Goal: Information Seeking & Learning: Learn about a topic

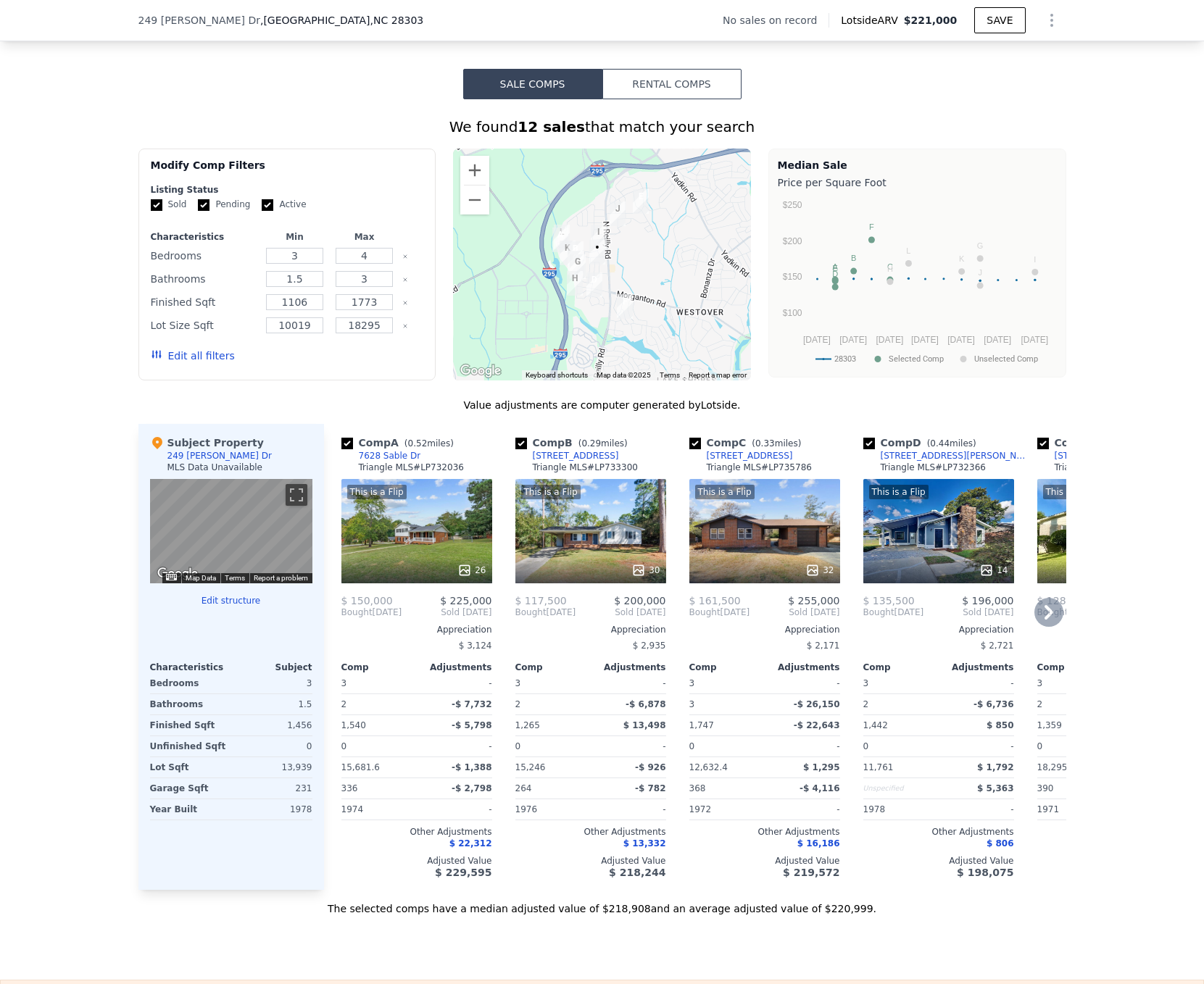
scroll to position [1081, 0]
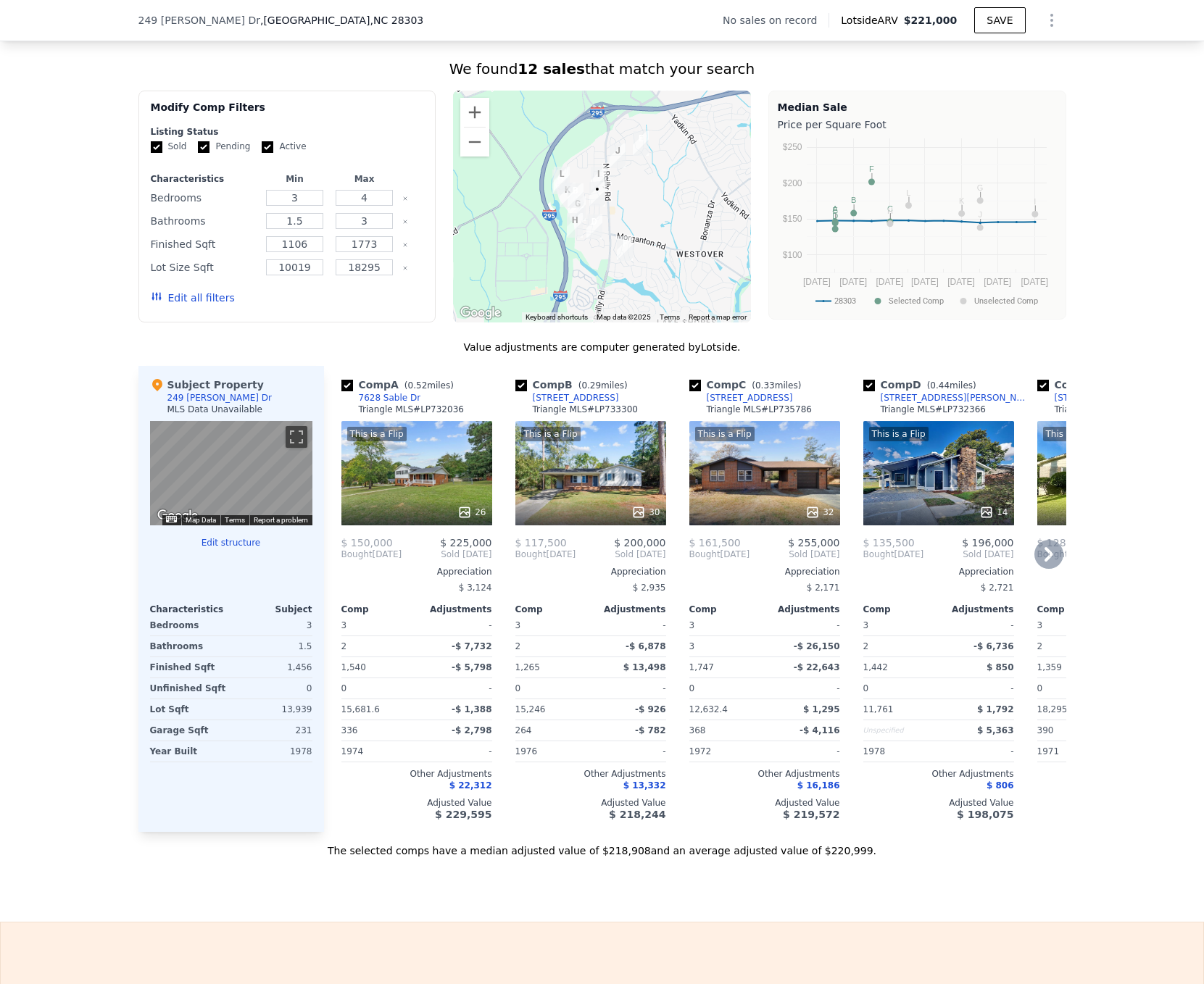
click at [601, 493] on div "This is a Flip 30" at bounding box center [591, 473] width 151 height 104
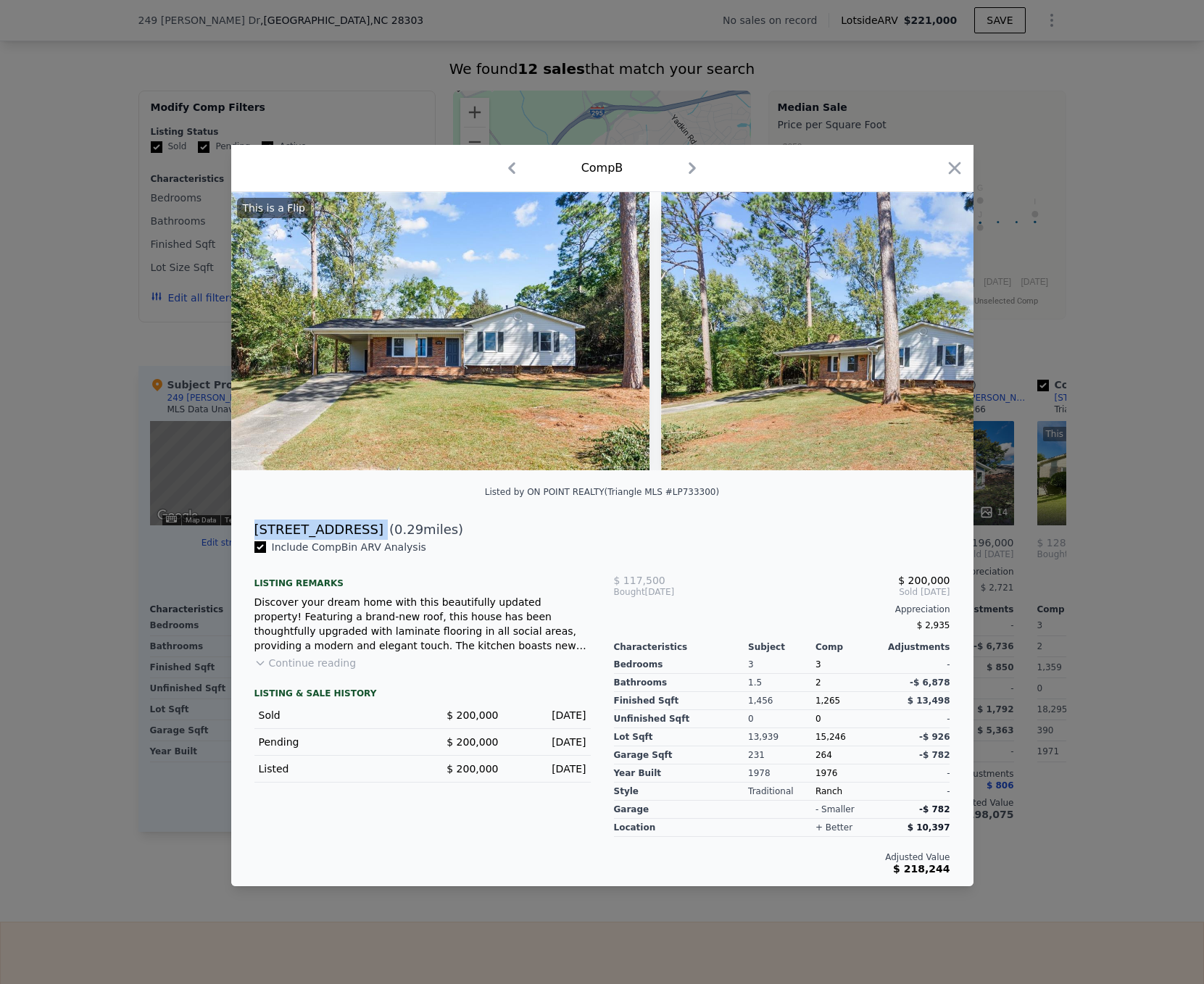
drag, startPoint x: 250, startPoint y: 529, endPoint x: 389, endPoint y: 524, distance: 139.1
click at [389, 524] on div "[STREET_ADDRESS] ( 0.29 miles)" at bounding box center [602, 529] width 719 height 20
copy div "[STREET_ADDRESS]"
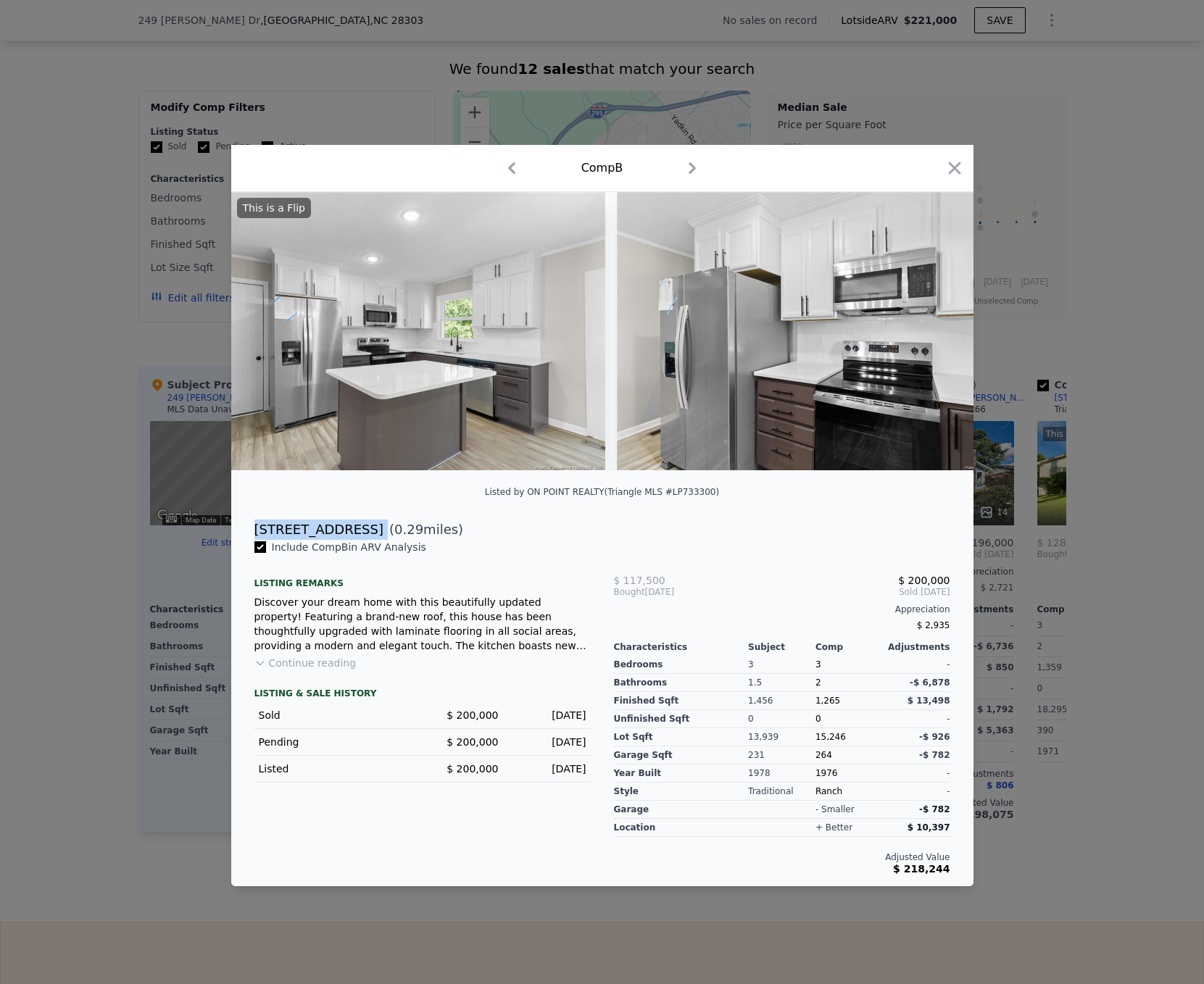
scroll to position [0, 4253]
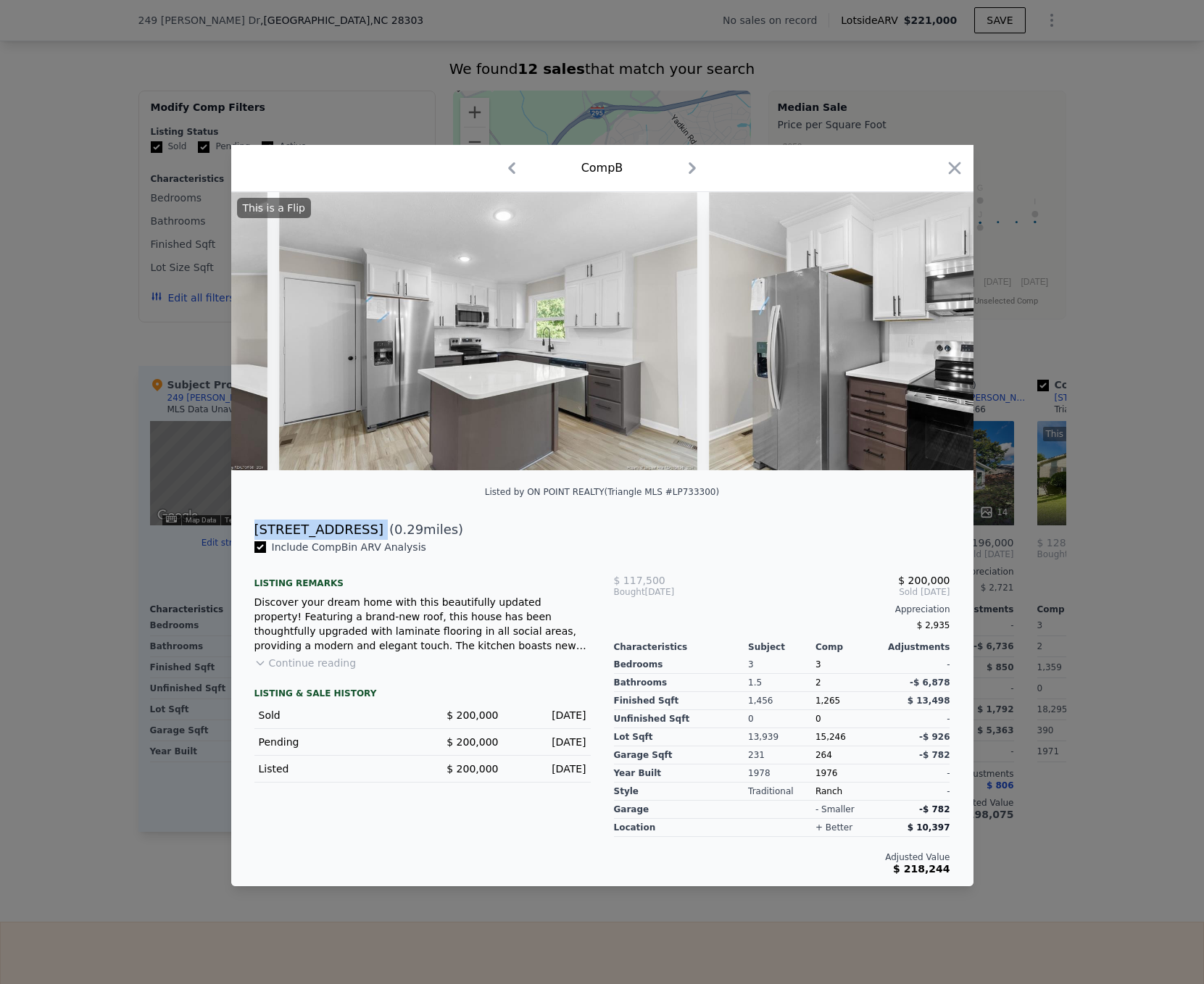
drag, startPoint x: 951, startPoint y: 163, endPoint x: 739, endPoint y: 368, distance: 294.9
click at [951, 163] on icon "button" at bounding box center [954, 168] width 21 height 20
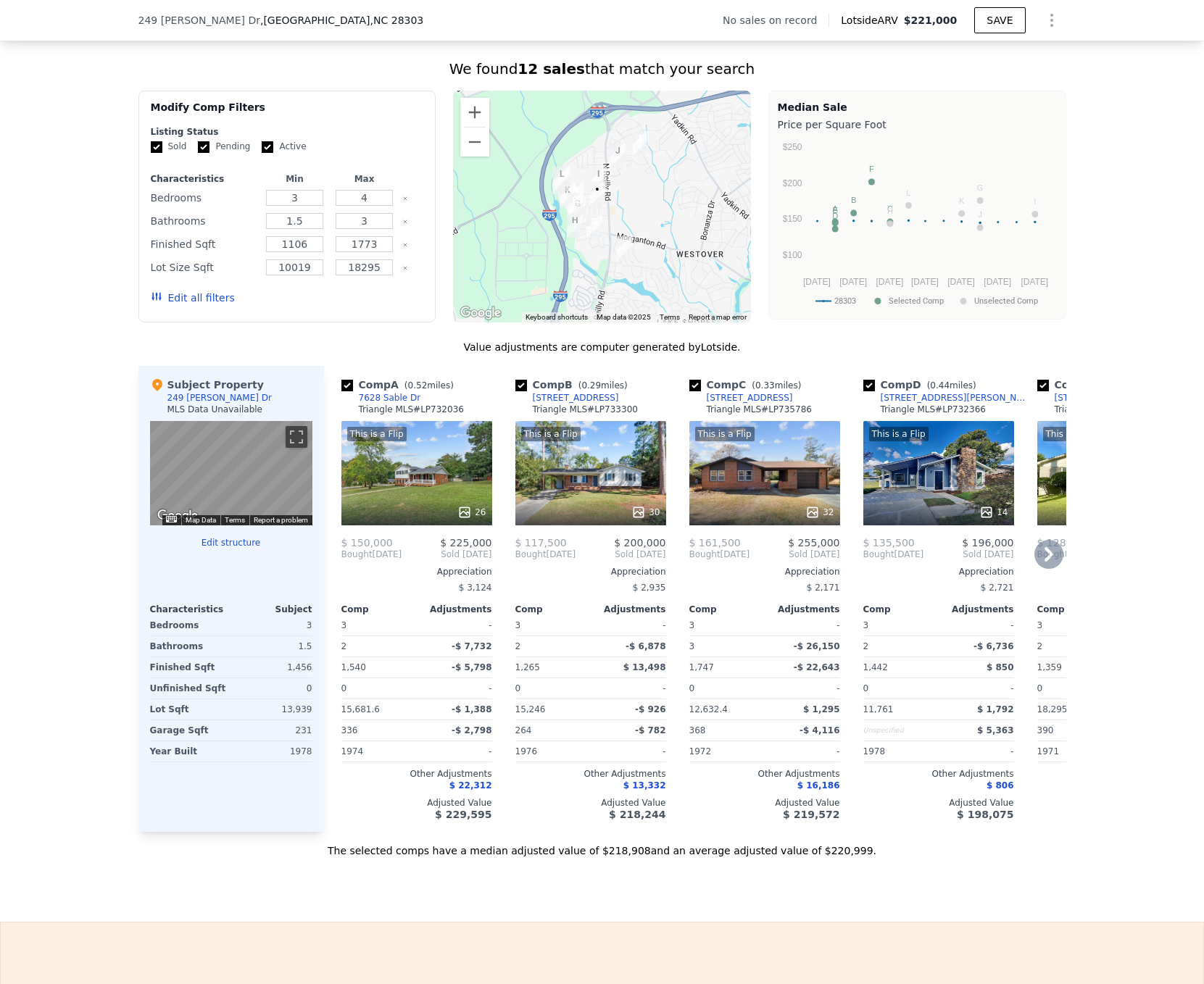
click at [759, 496] on div "This is a Flip 32" at bounding box center [765, 473] width 151 height 104
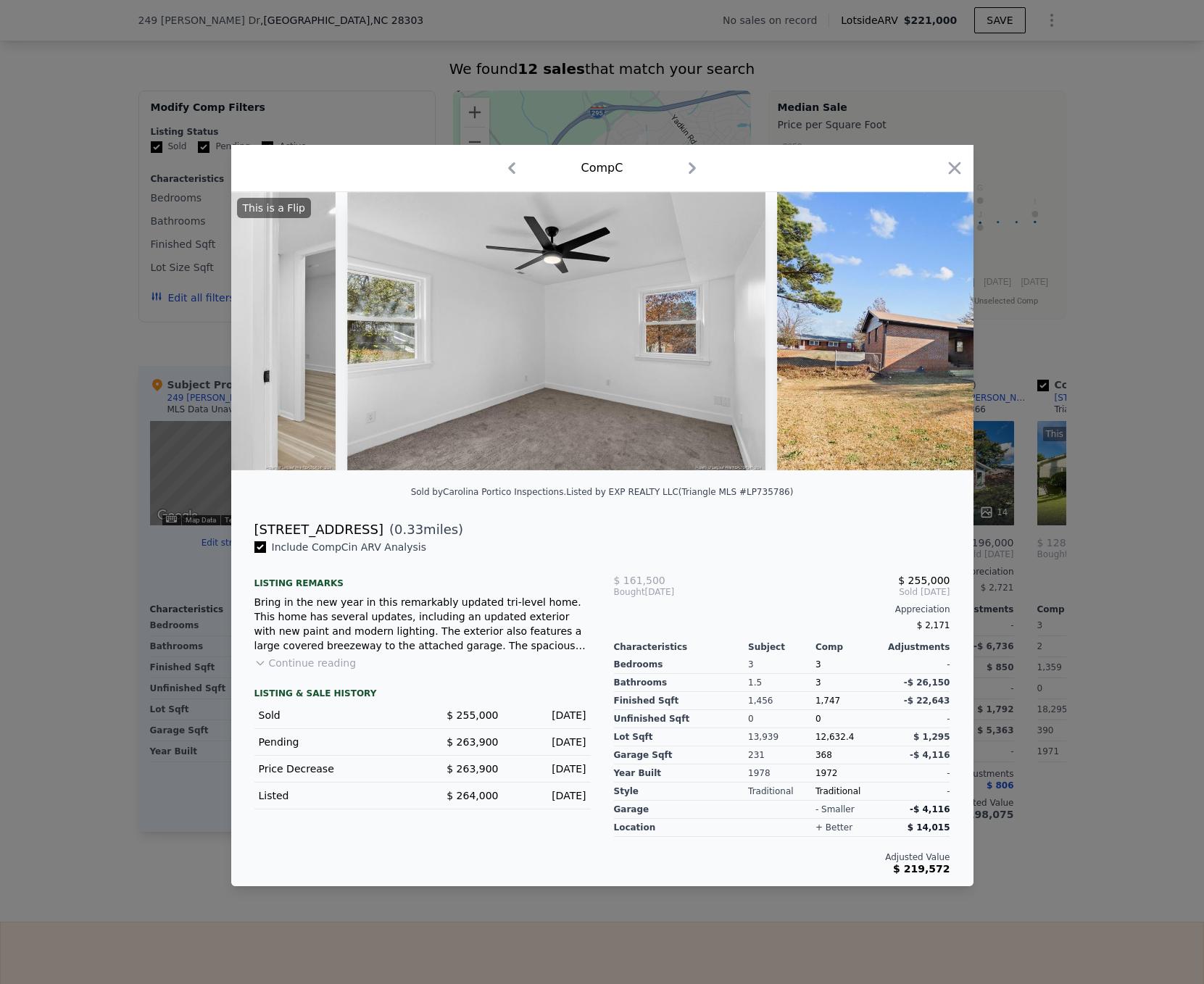
scroll to position [0, 12702]
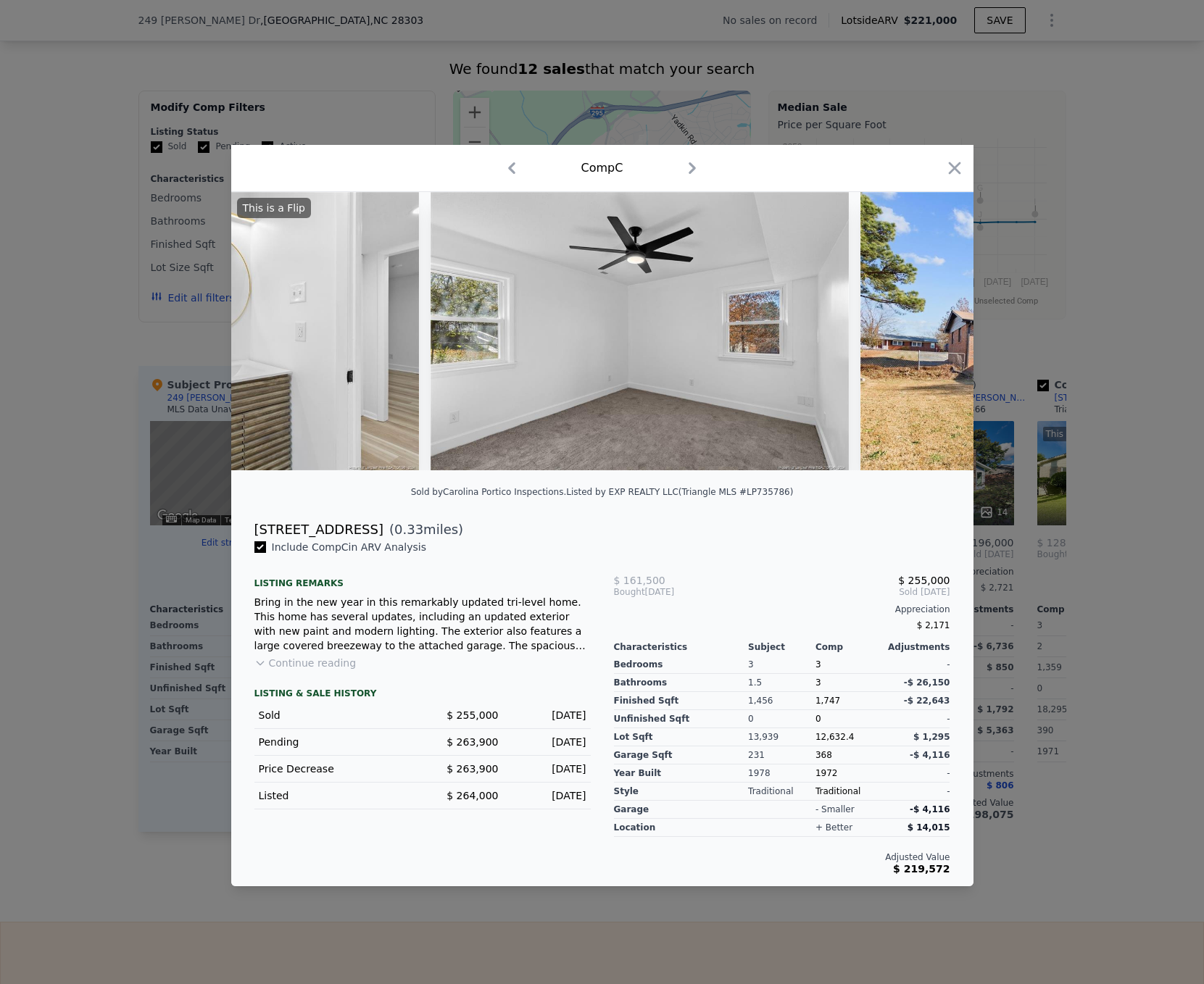
click at [113, 597] on div at bounding box center [602, 492] width 1204 height 984
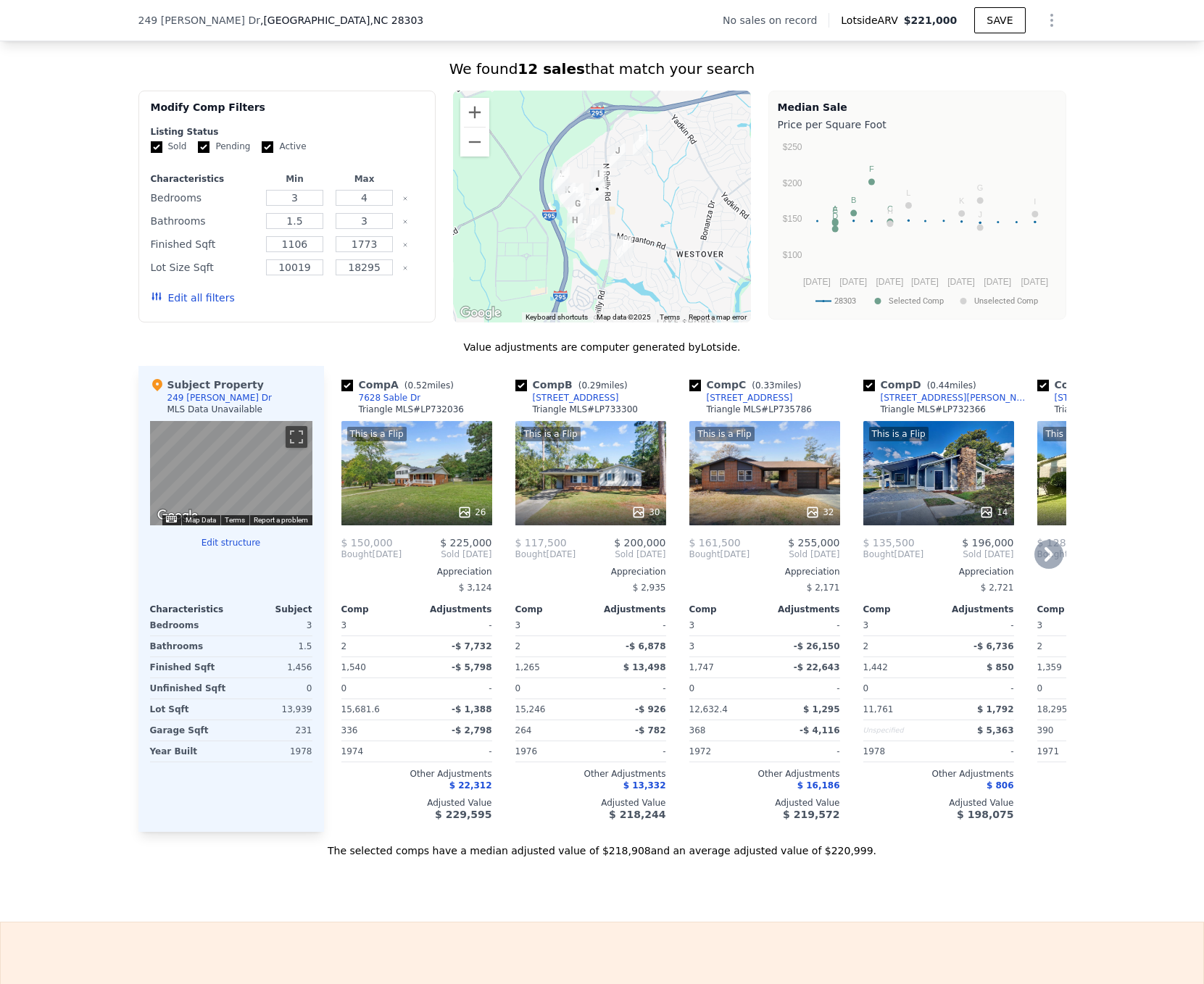
click at [434, 482] on div "This is a Flip 26" at bounding box center [417, 473] width 151 height 104
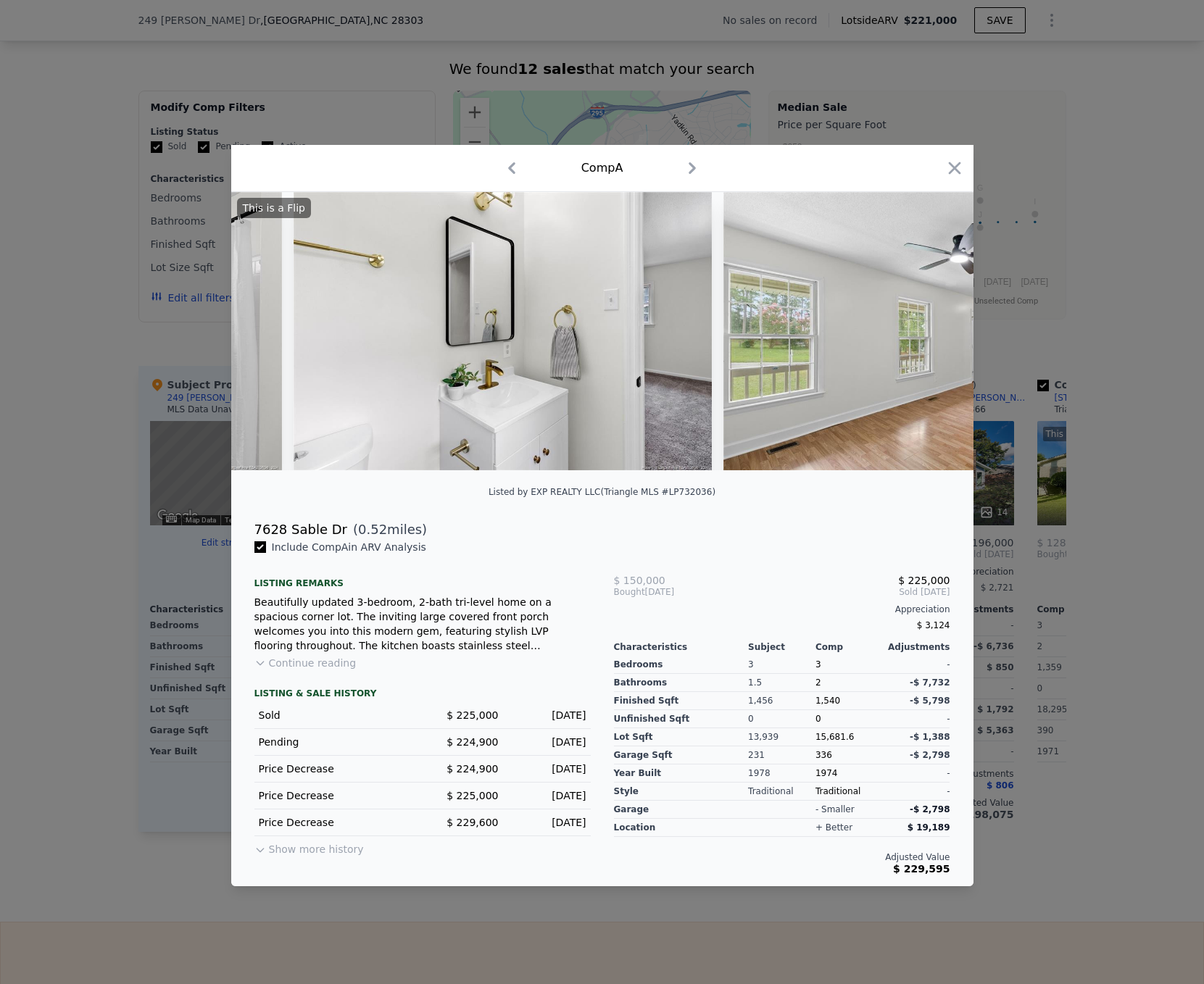
scroll to position [0, 2627]
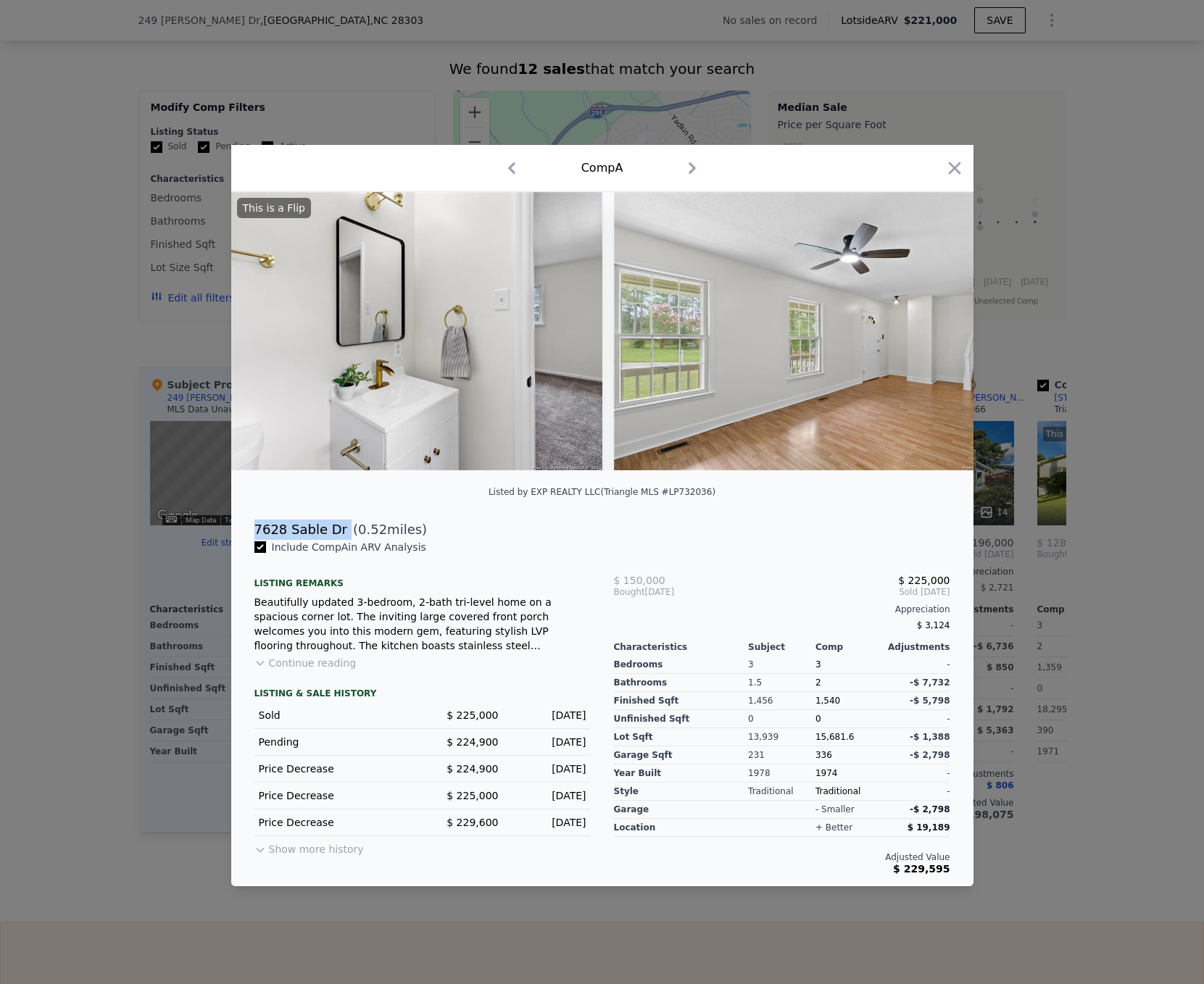
drag, startPoint x: 339, startPoint y: 537, endPoint x: 253, endPoint y: 535, distance: 86.0
click at [253, 535] on div "[STREET_ADDRESS] ( 0.52 miles)" at bounding box center [602, 529] width 719 height 20
copy div "7628 Sable Dr"
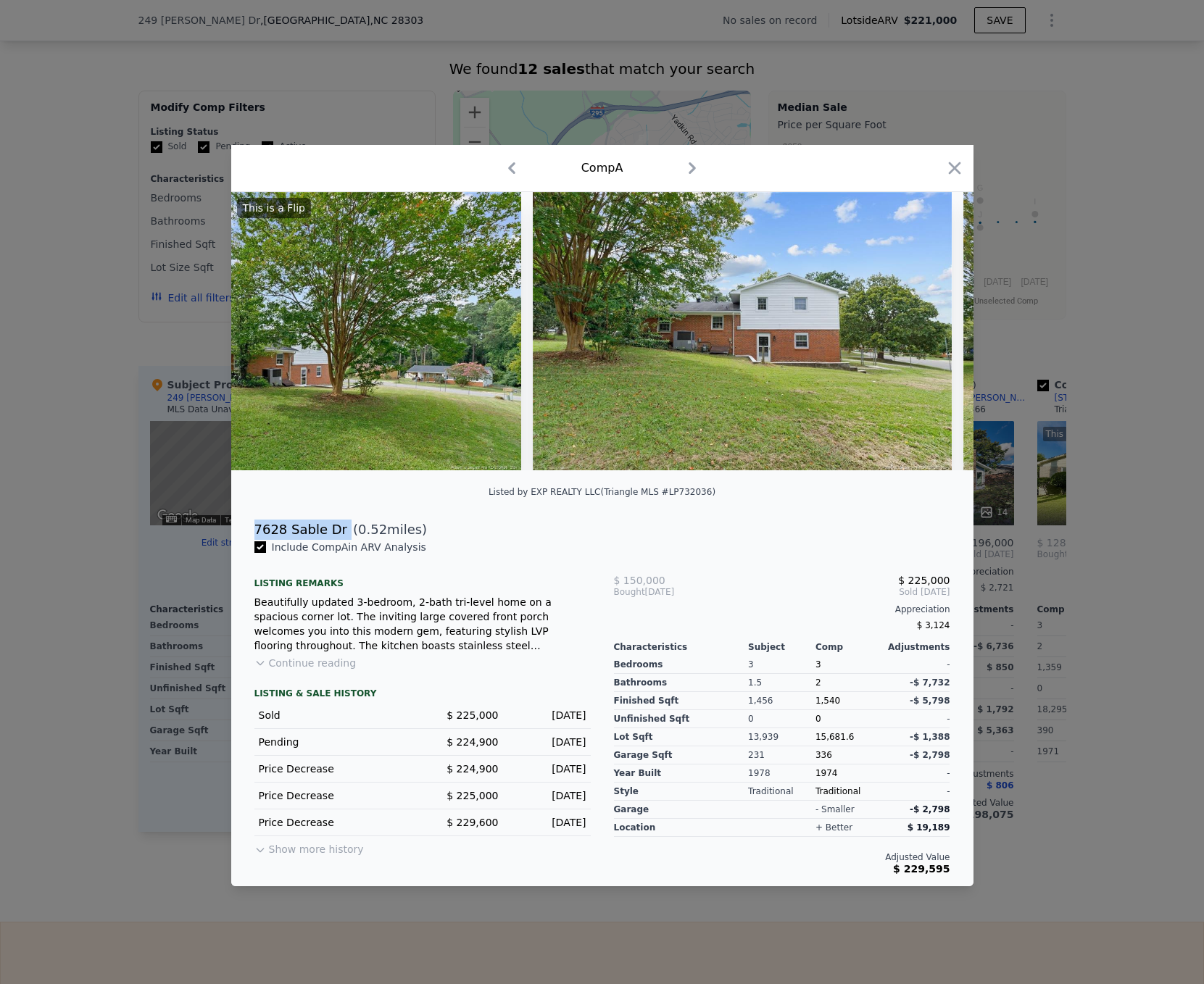
scroll to position [0, 7945]
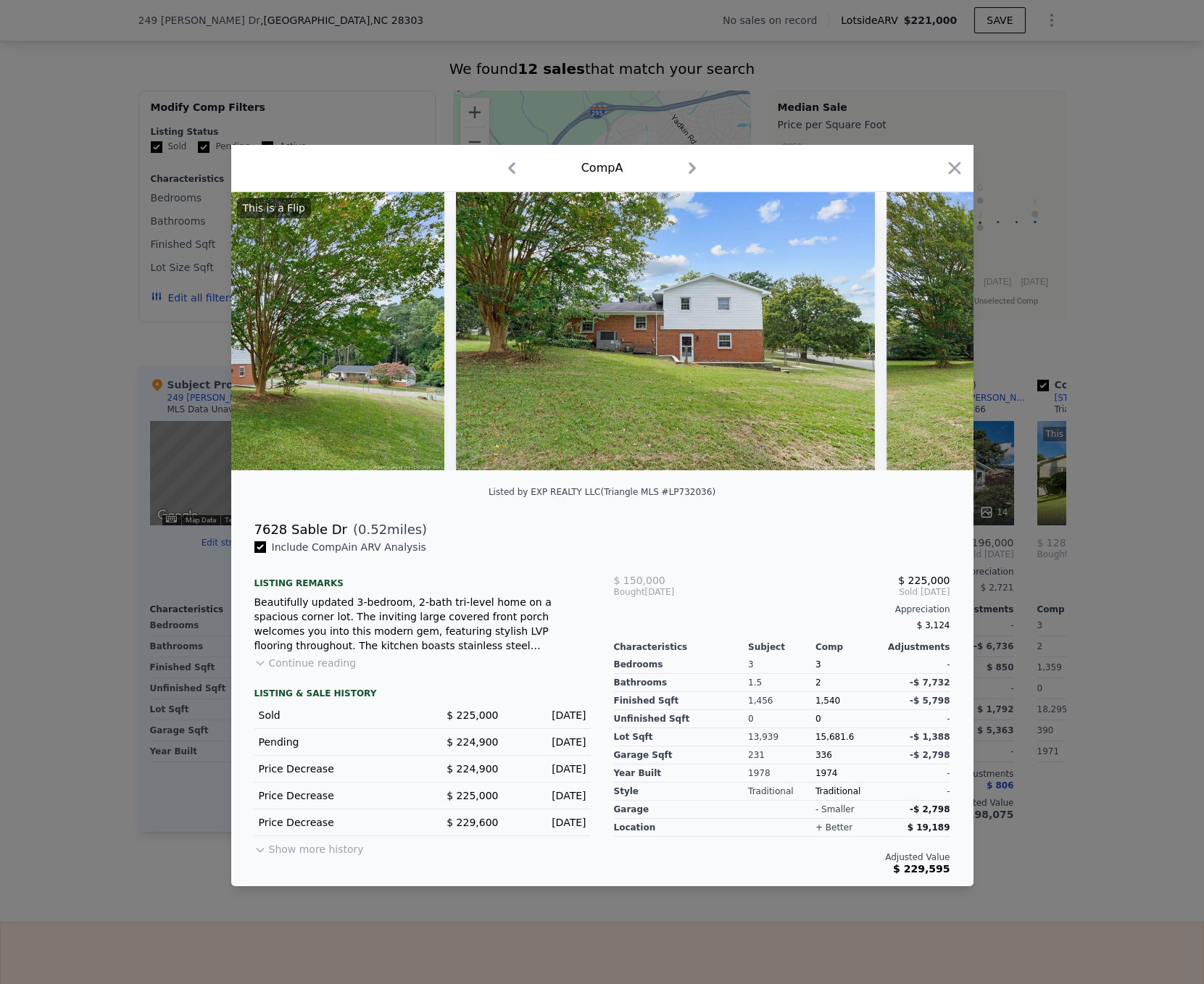
click at [29, 532] on div at bounding box center [602, 492] width 1204 height 984
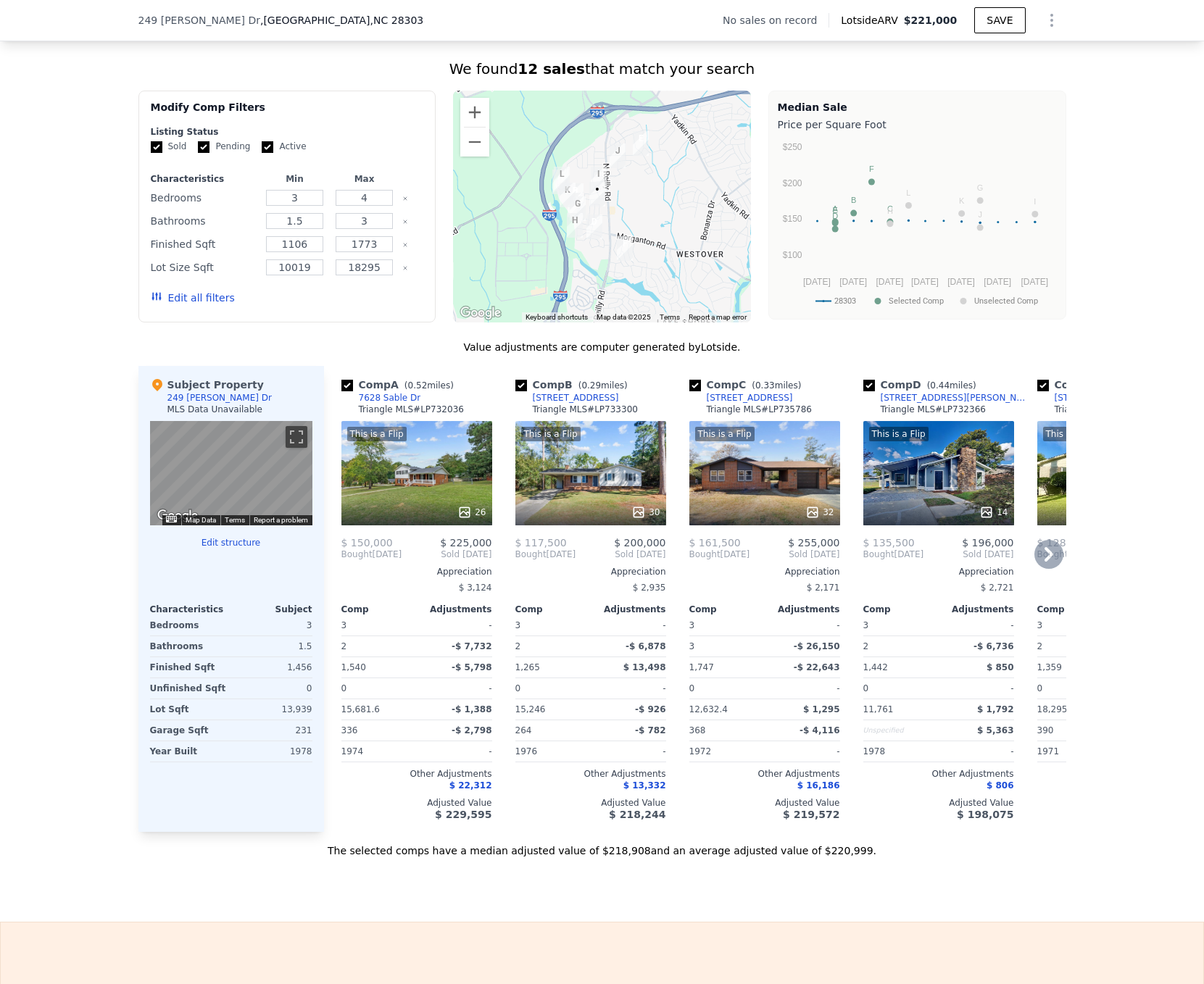
click at [934, 511] on div at bounding box center [939, 512] width 151 height 26
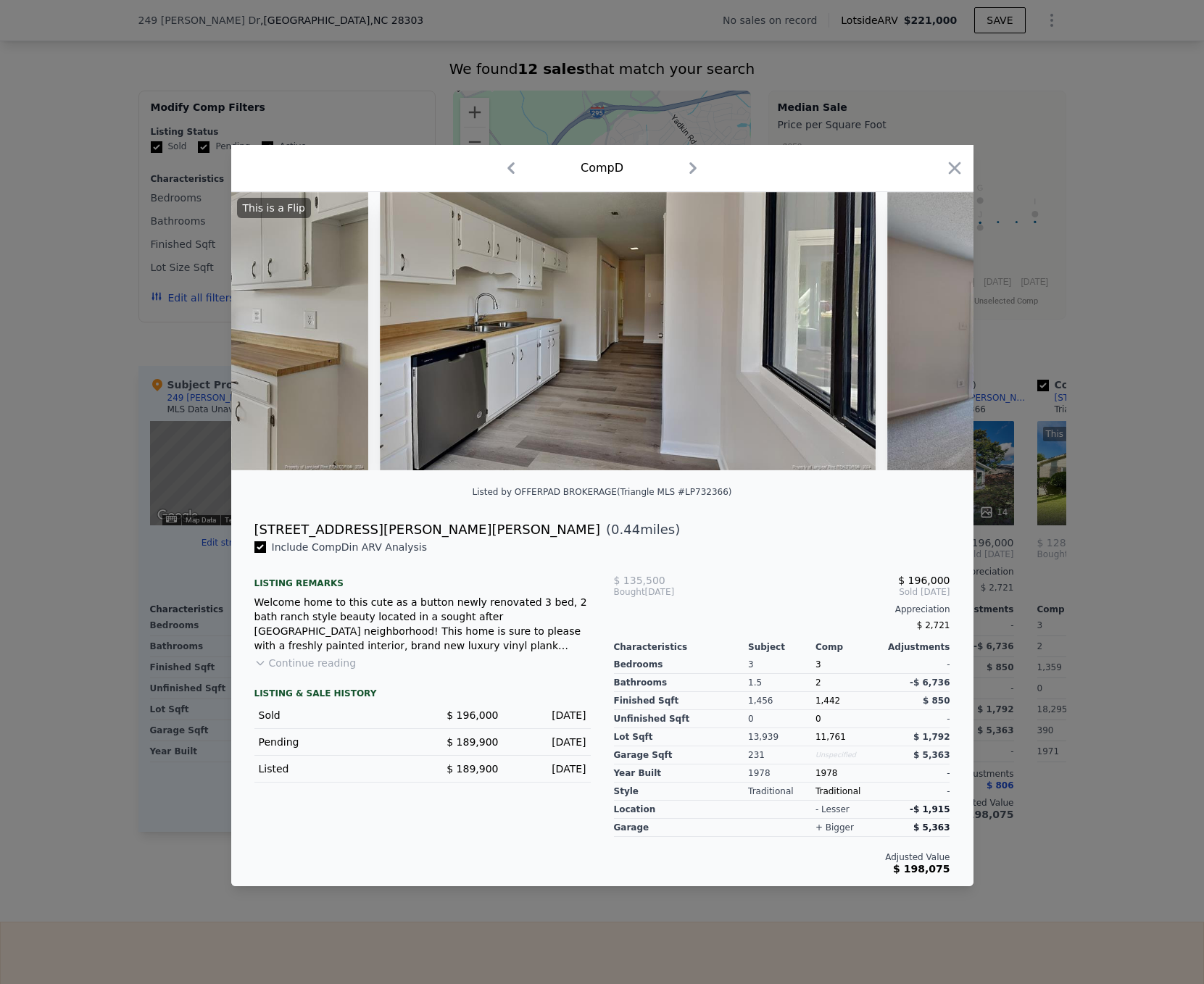
scroll to position [0, 3277]
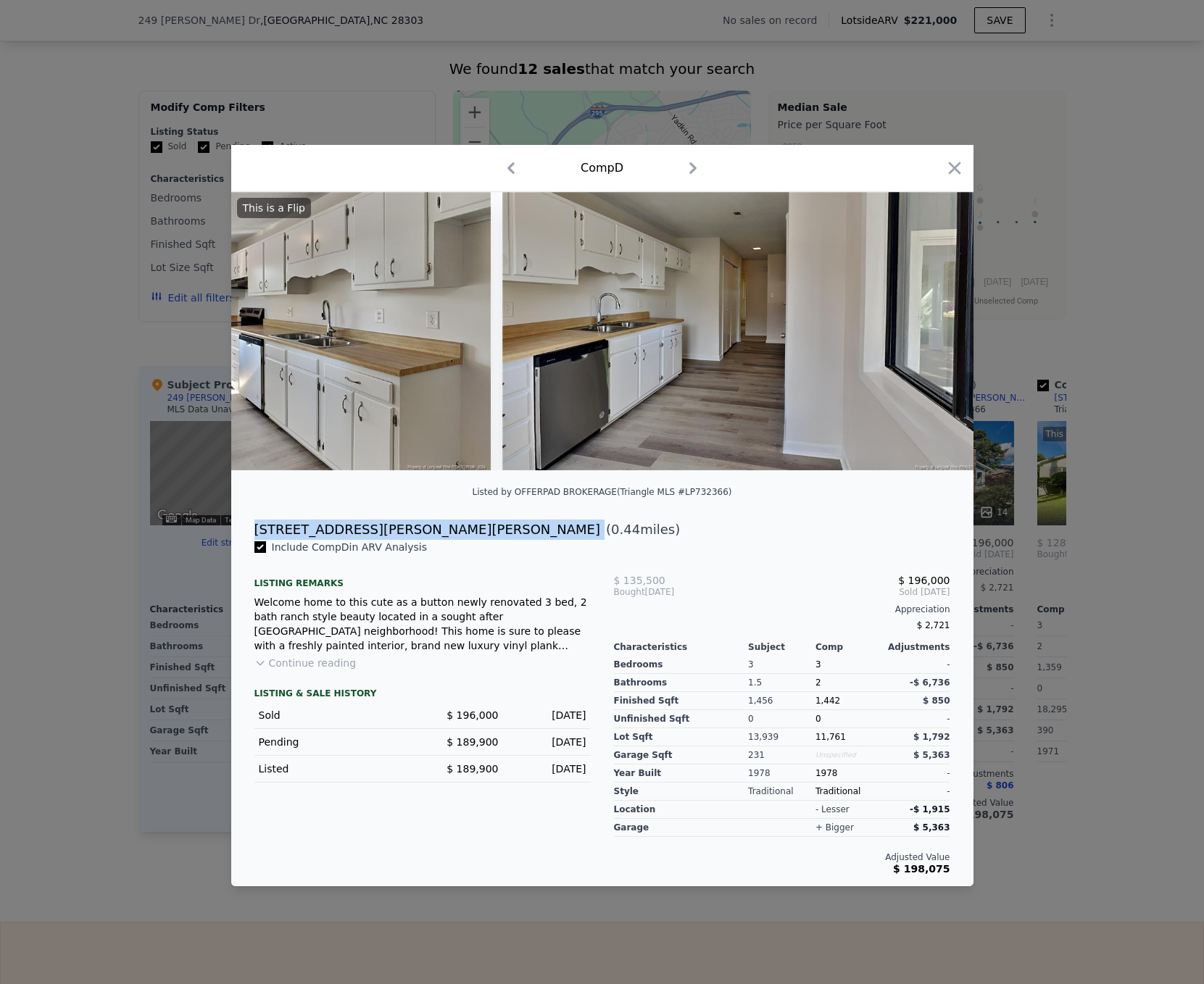
drag, startPoint x: 371, startPoint y: 534, endPoint x: 246, endPoint y: 534, distance: 125.0
click at [246, 534] on div "[STREET_ADDRESS][PERSON_NAME][PERSON_NAME] ( 0.44 miles)" at bounding box center [602, 529] width 719 height 20
copy div "[STREET_ADDRESS][PERSON_NAME][PERSON_NAME]"
click at [66, 521] on div at bounding box center [602, 492] width 1204 height 984
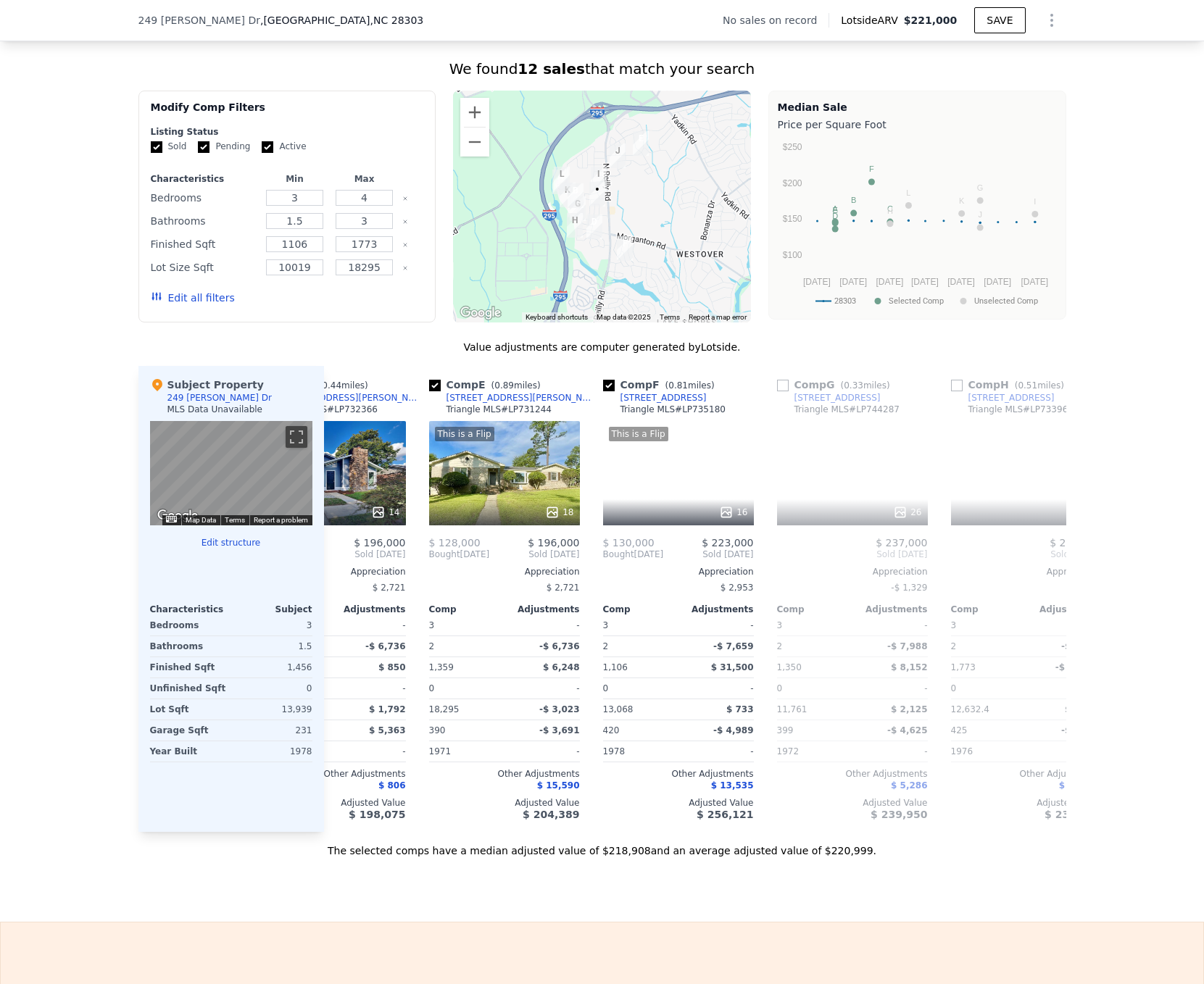
scroll to position [0, 632]
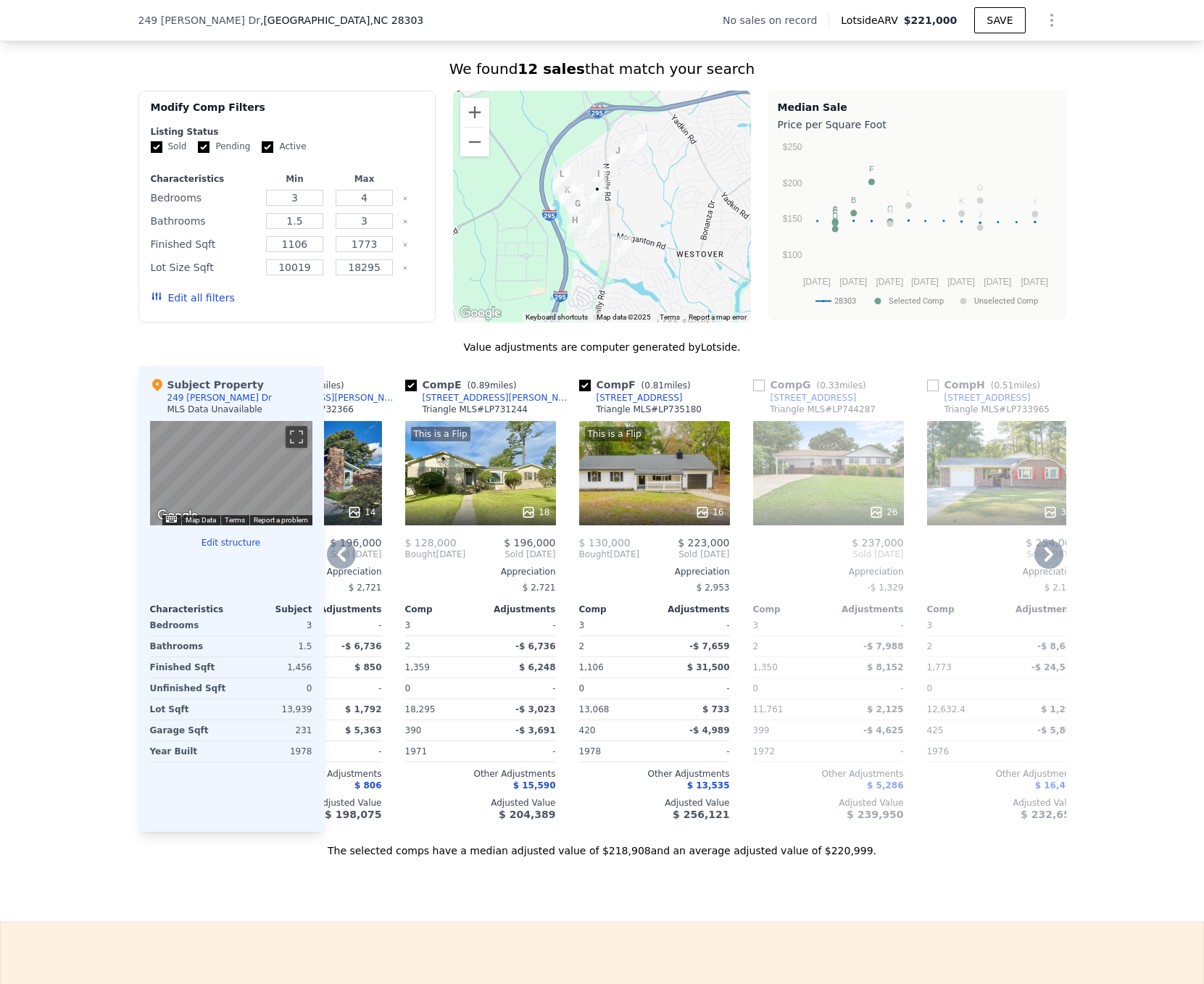
click at [477, 490] on div "This is a Flip 18" at bounding box center [480, 473] width 151 height 104
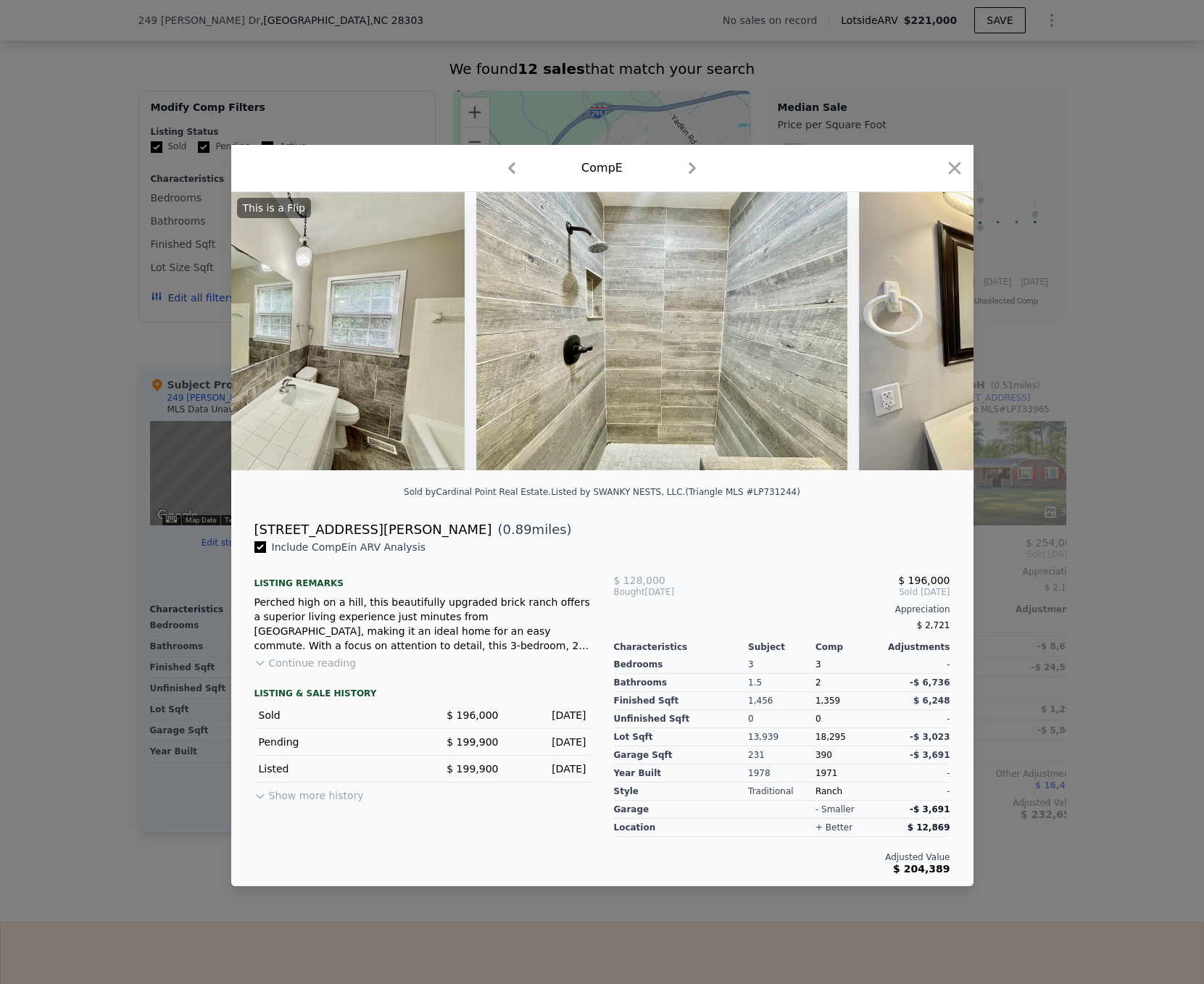
scroll to position [0, 4536]
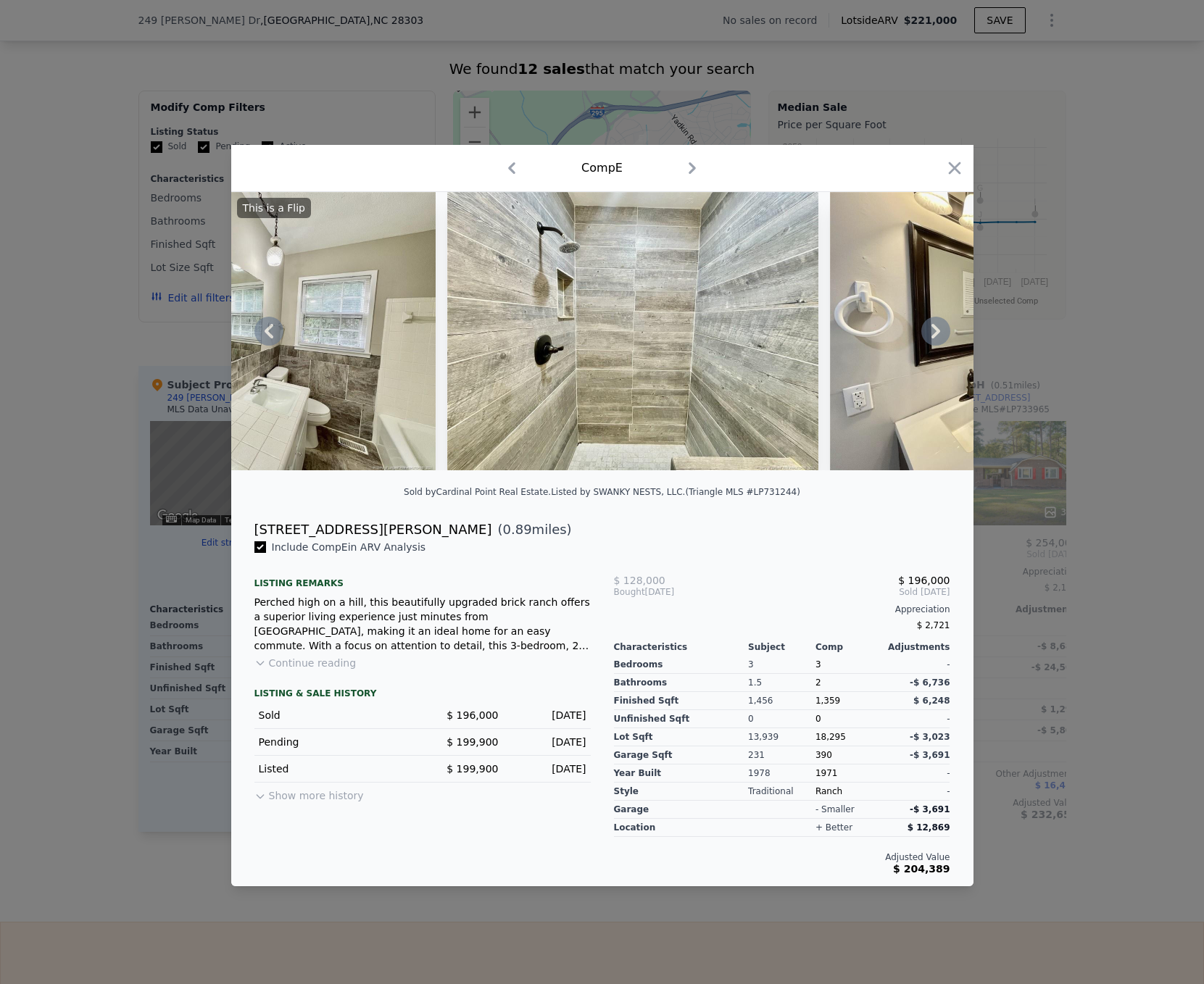
click at [720, 391] on img at bounding box center [633, 331] width 371 height 278
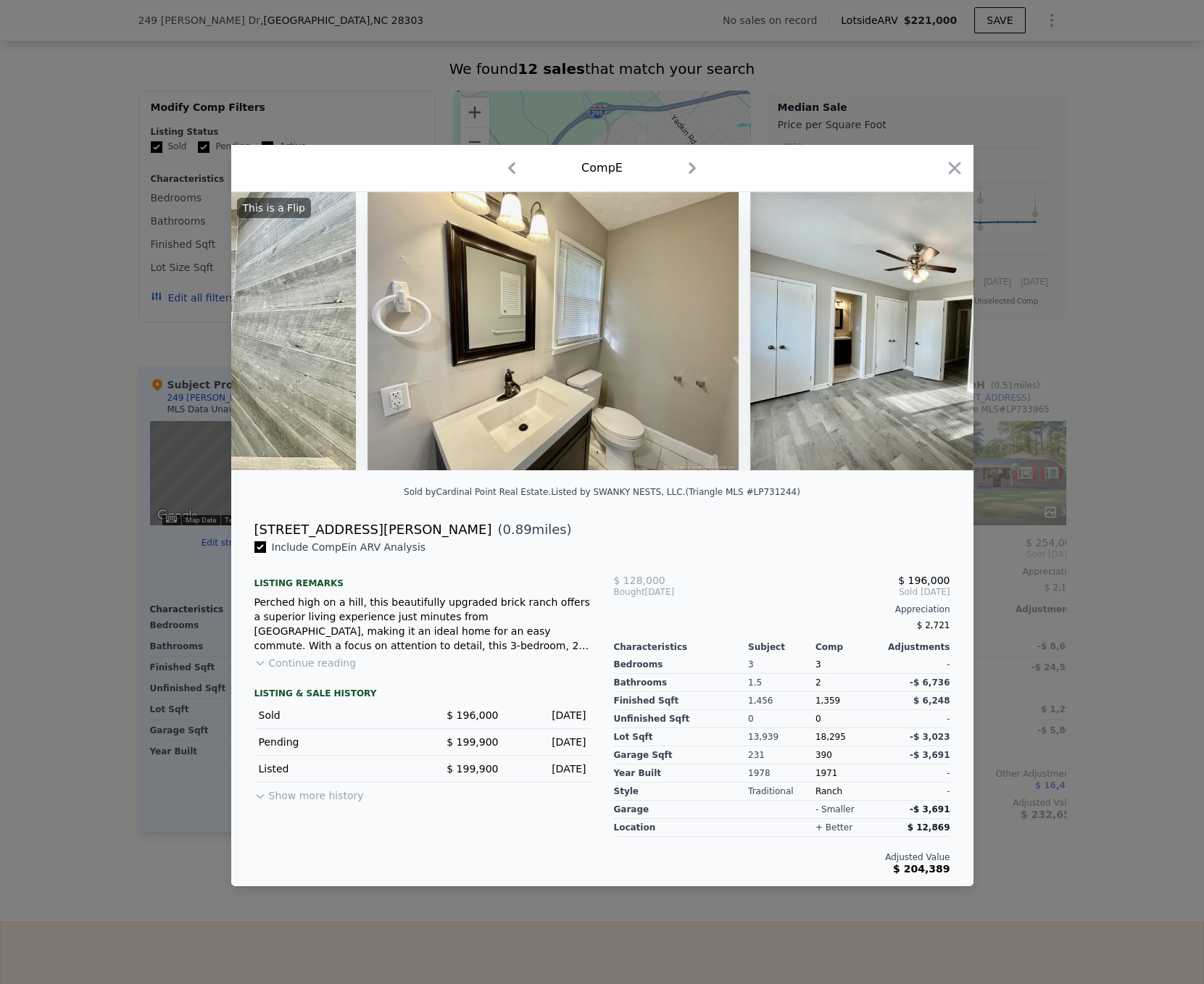
scroll to position [0, 4784]
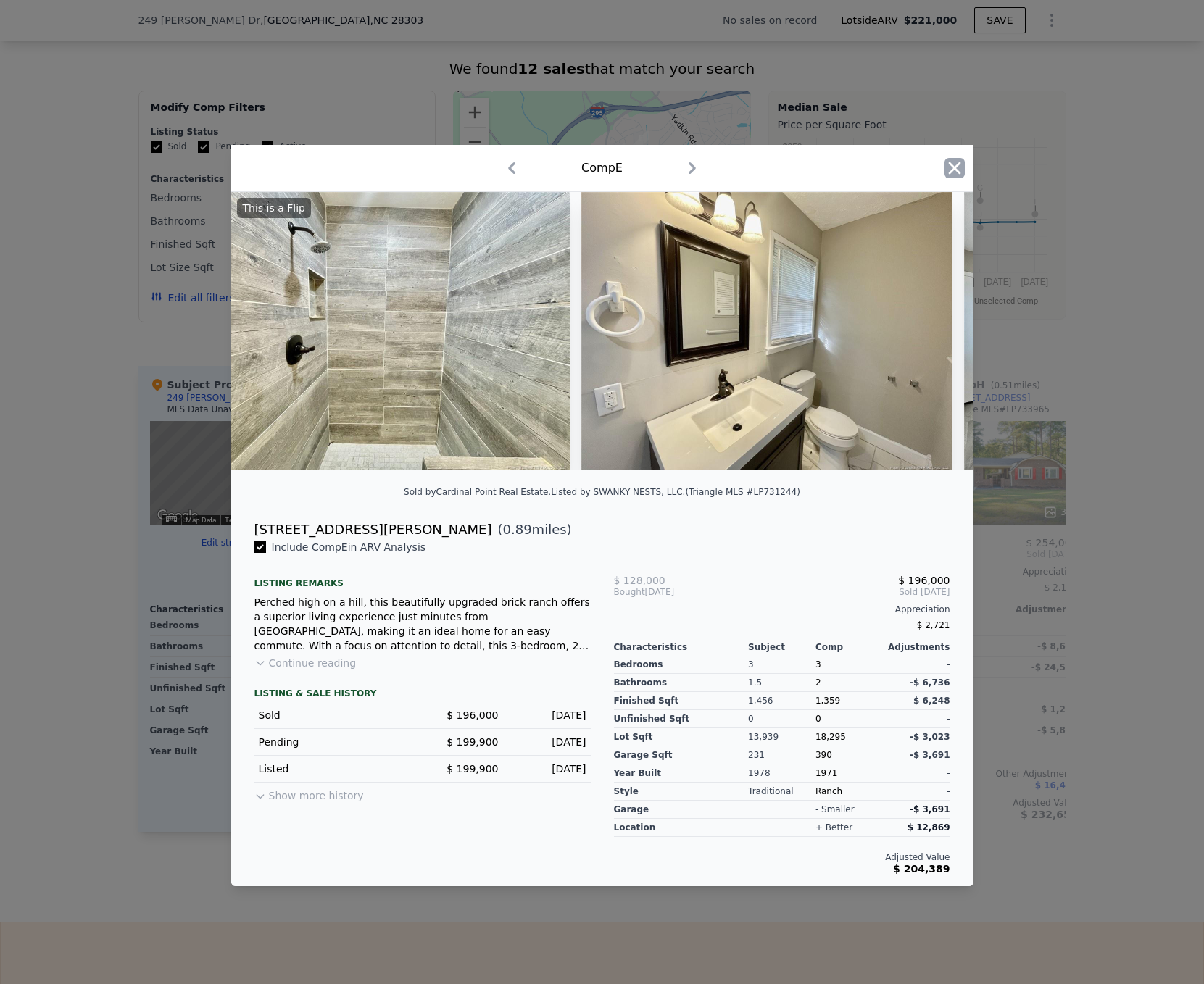
click at [951, 158] on icon "button" at bounding box center [954, 168] width 21 height 20
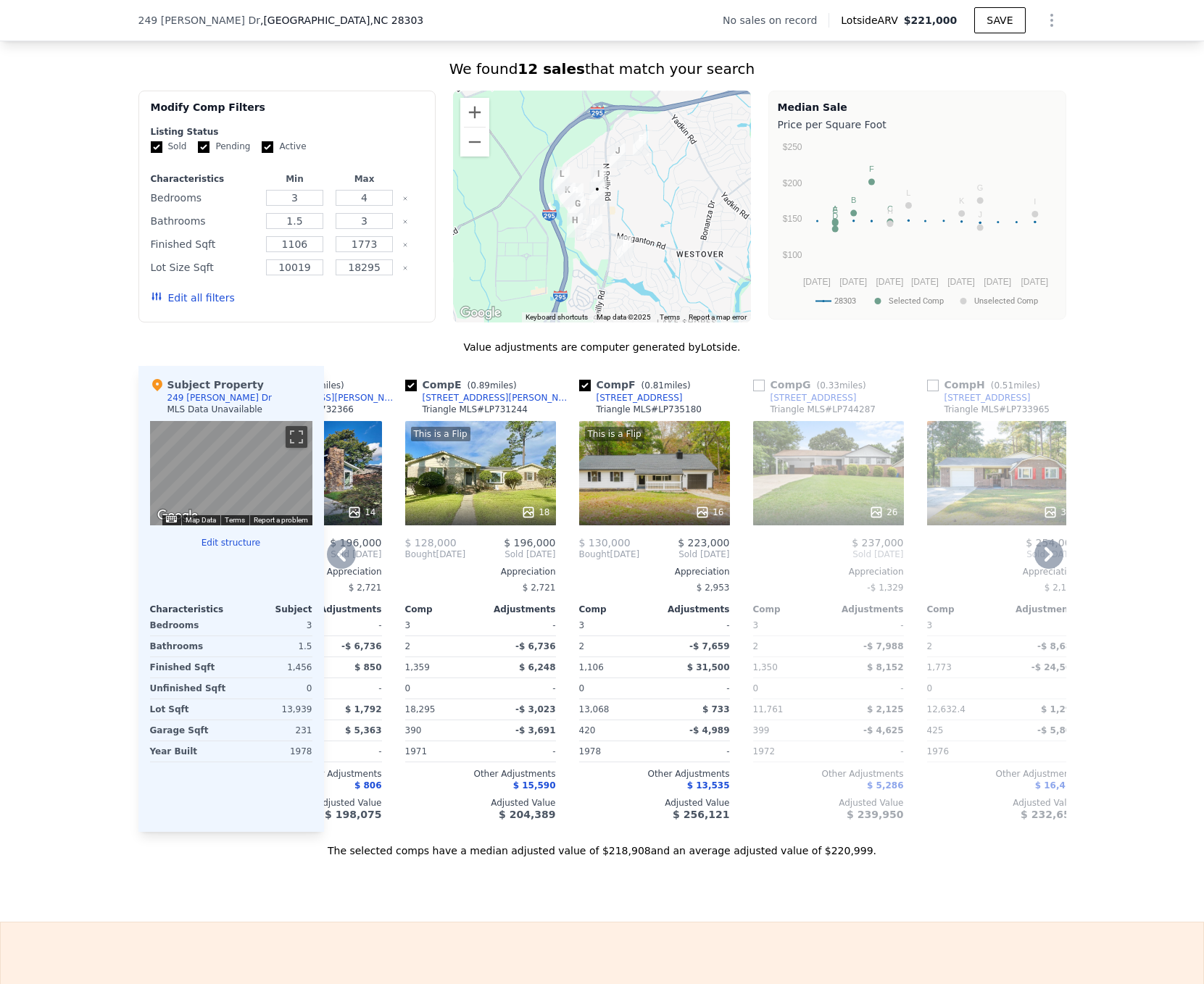
click at [659, 495] on div "This is a Flip 16" at bounding box center [655, 473] width 151 height 104
